Goal: Check status: Check status

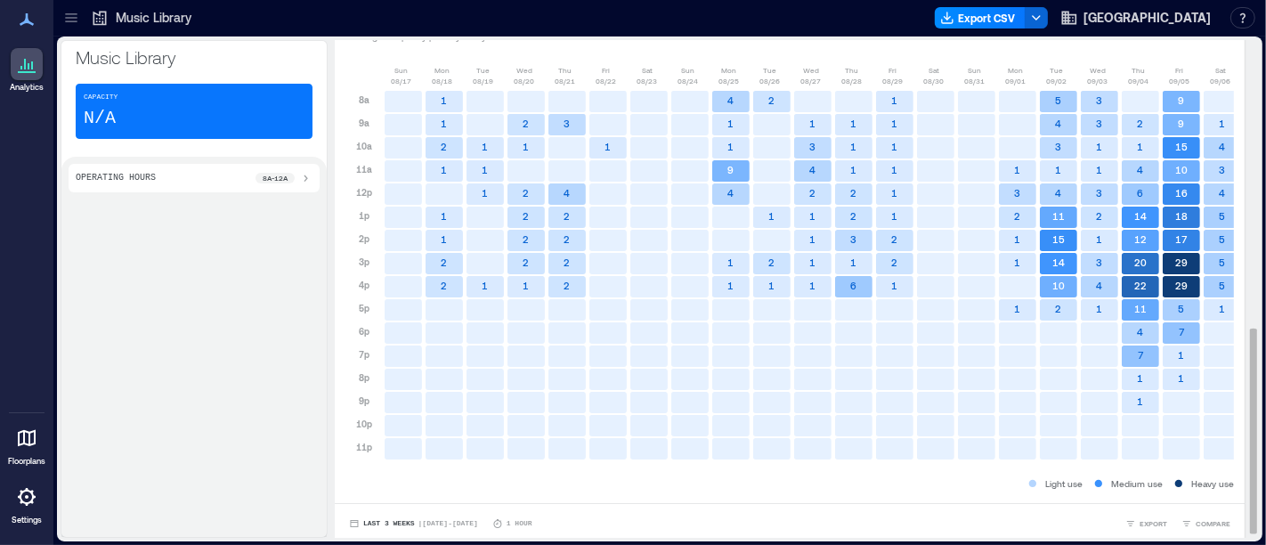
scroll to position [708, 0]
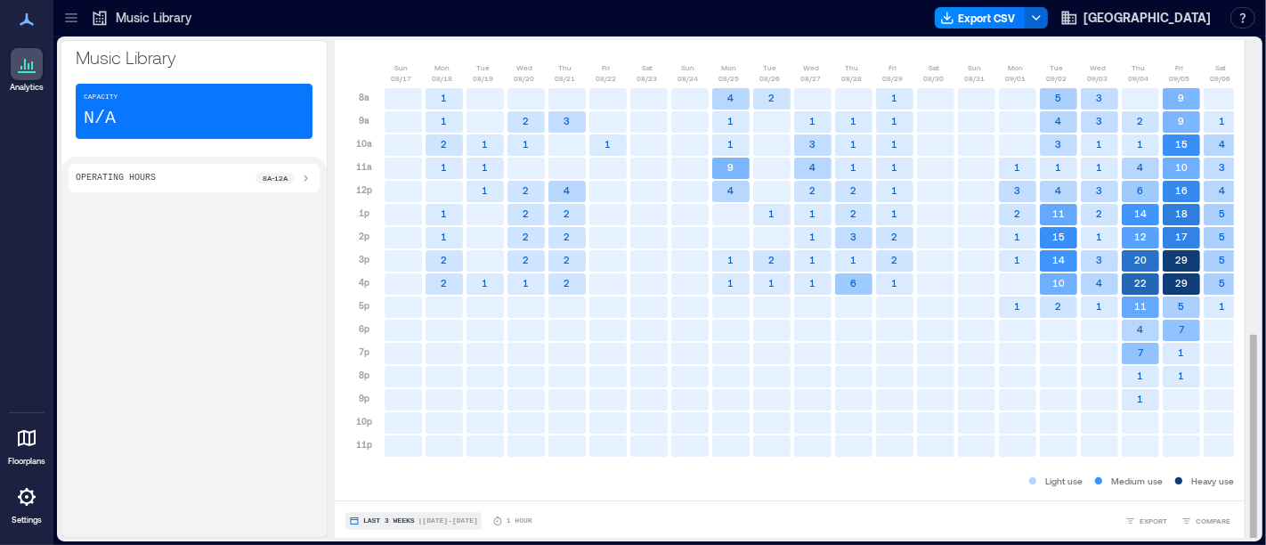
click at [398, 512] on button "Last 3 Weeks | [DATE] - [DATE]" at bounding box center [413, 521] width 136 height 18
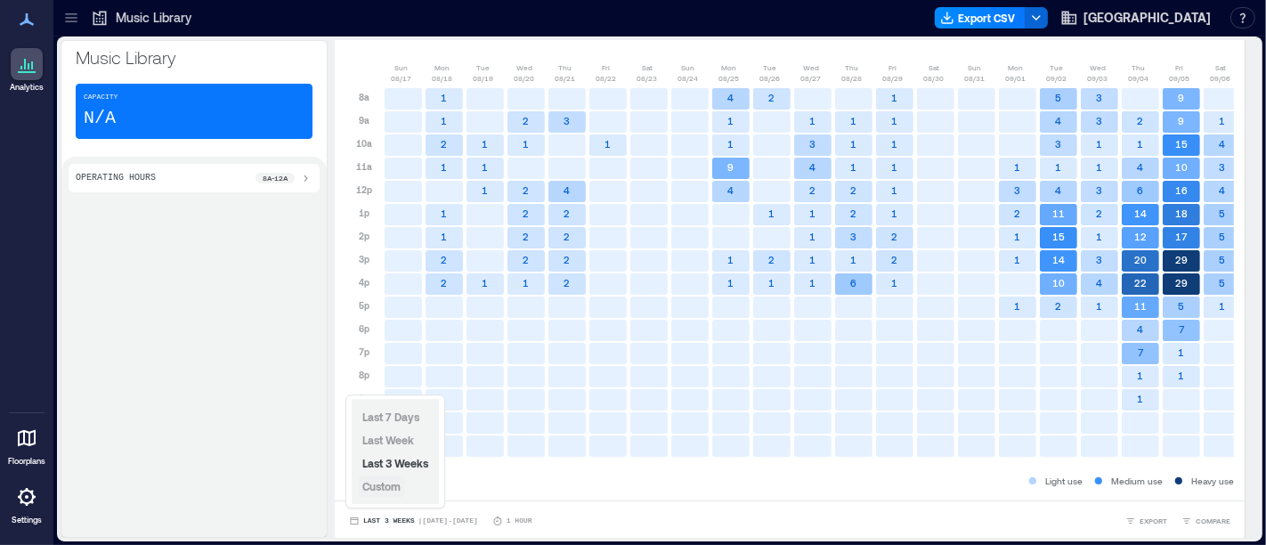
click at [392, 485] on span "Custom" at bounding box center [381, 486] width 38 height 12
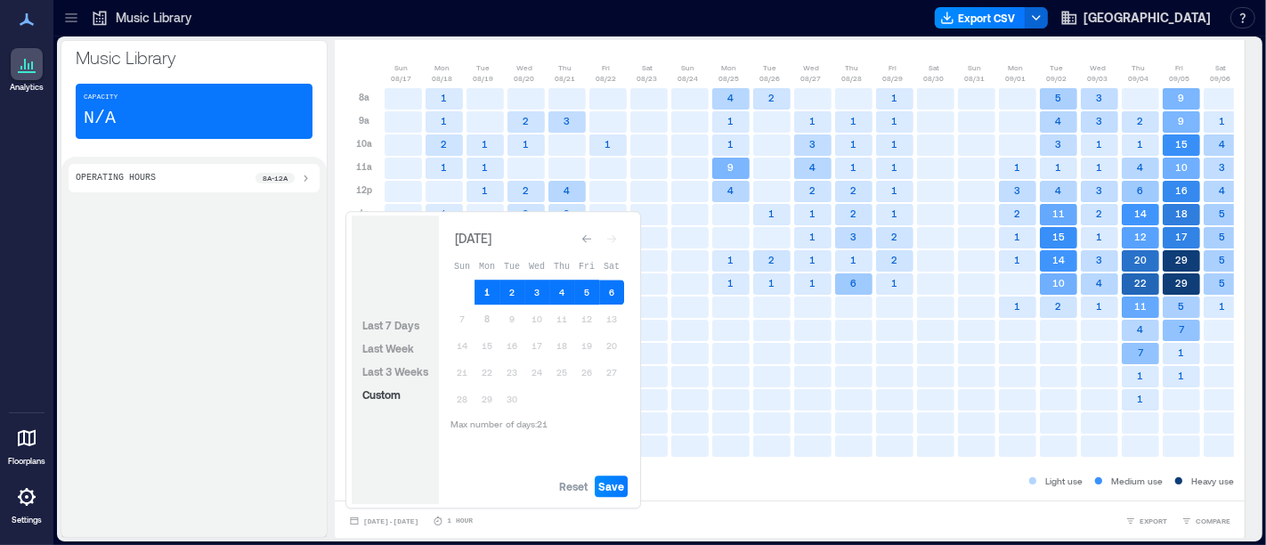
click at [489, 288] on button "1" at bounding box center [486, 291] width 25 height 25
drag, startPoint x: 564, startPoint y: 482, endPoint x: 533, endPoint y: 425, distance: 64.9
click at [565, 482] on span "Reset" at bounding box center [573, 486] width 28 height 14
click at [487, 290] on button "1" at bounding box center [486, 291] width 25 height 25
click at [463, 318] on button "7" at bounding box center [461, 318] width 25 height 25
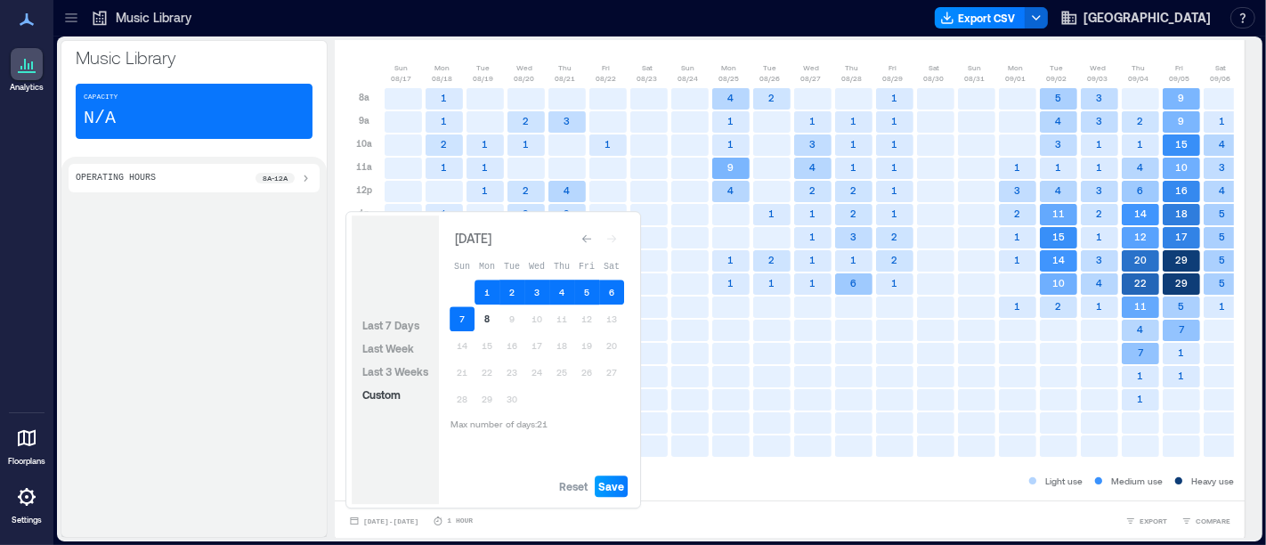
click at [613, 487] on span "Save" at bounding box center [611, 486] width 26 height 14
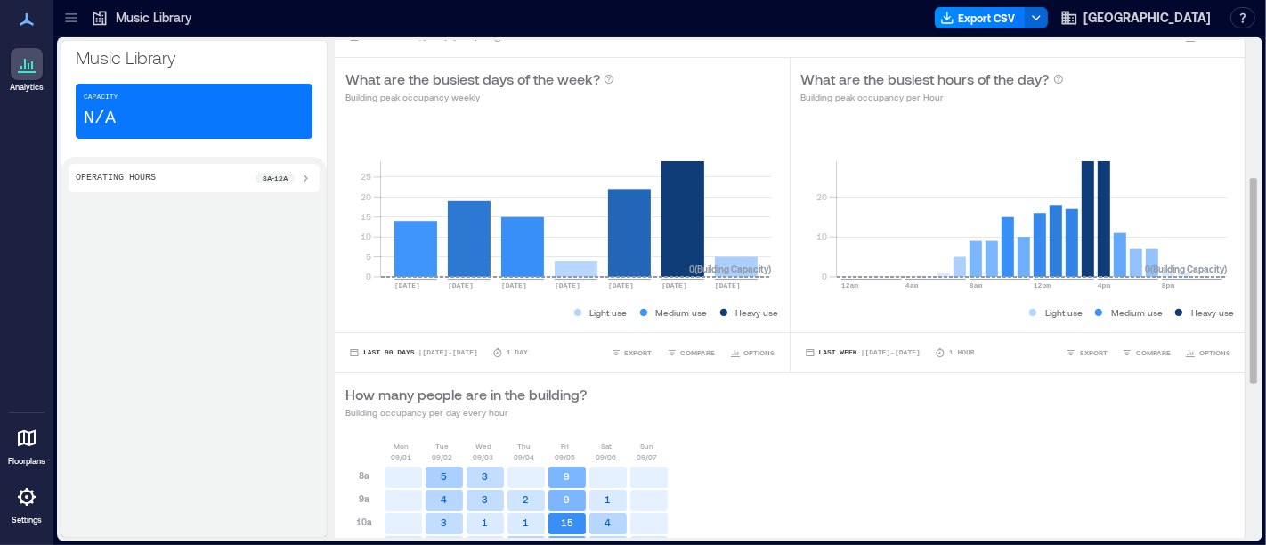
scroll to position [659, 0]
